Goal: Transaction & Acquisition: Download file/media

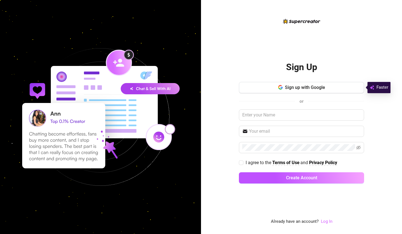
click at [324, 222] on link "Log In" at bounding box center [327, 221] width 12 height 5
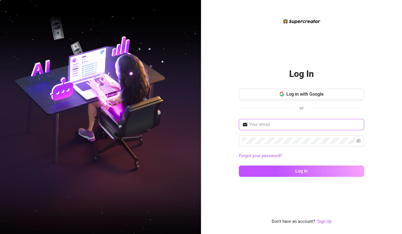
click at [262, 123] on input "text" at bounding box center [305, 124] width 112 height 7
type input "[EMAIL_ADDRESS][DOMAIN_NAME]"
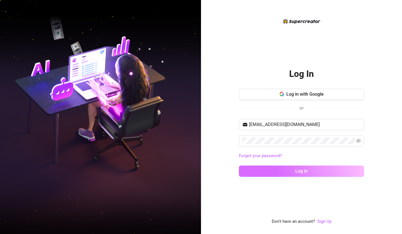
click at [303, 169] on span "Log in" at bounding box center [301, 170] width 12 height 5
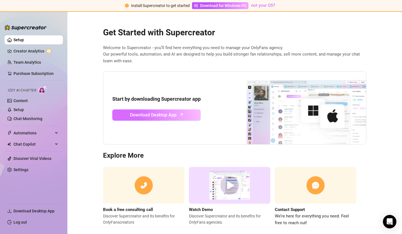
click at [163, 115] on span "Download Desktop App" at bounding box center [153, 114] width 47 height 7
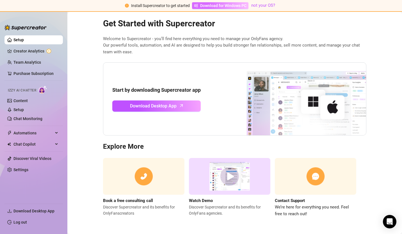
click at [222, 5] on span "Download for Windows PC" at bounding box center [223, 6] width 46 height 6
click at [222, 179] on img at bounding box center [229, 176] width 81 height 37
